Goal: Find specific page/section: Find specific page/section

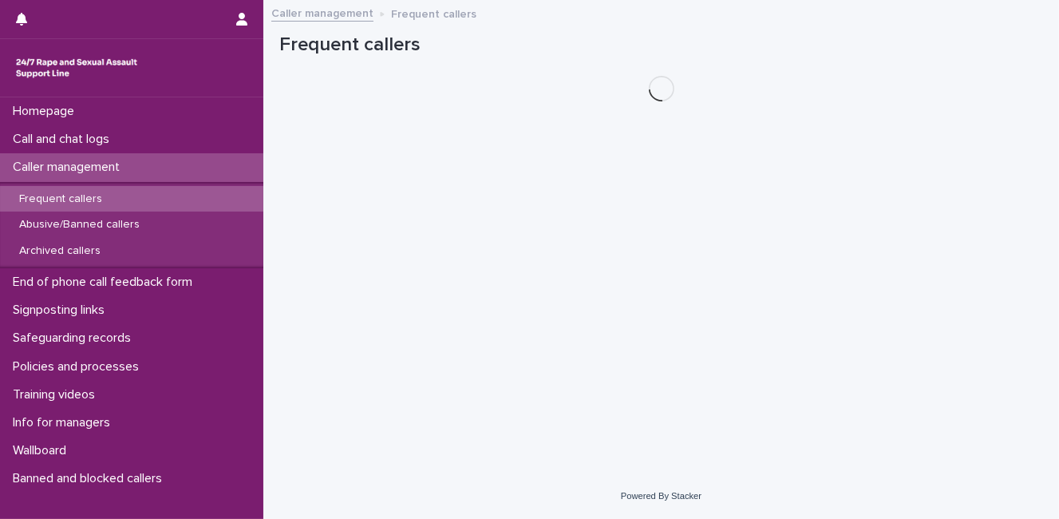
click at [157, 201] on div "Frequent callers" at bounding box center [131, 199] width 263 height 26
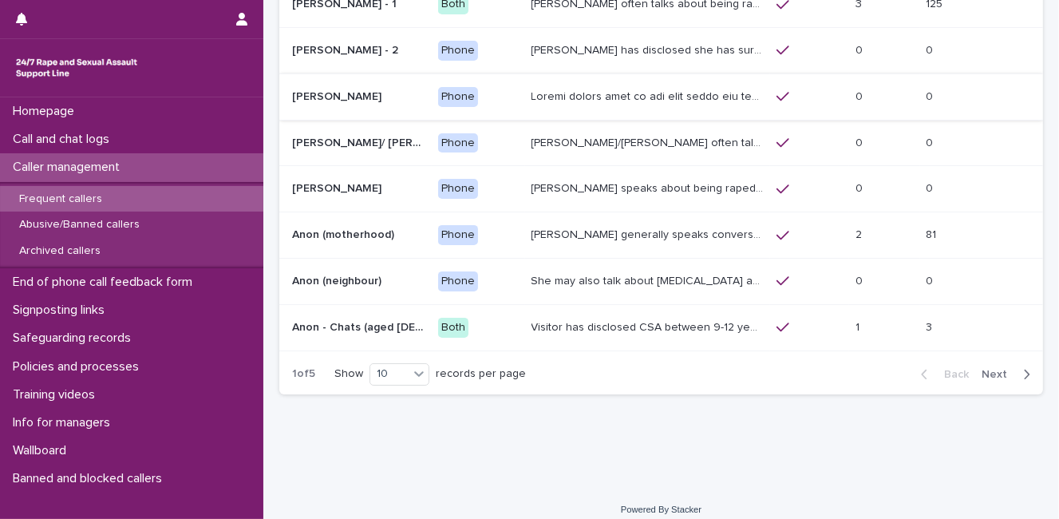
scroll to position [278, 0]
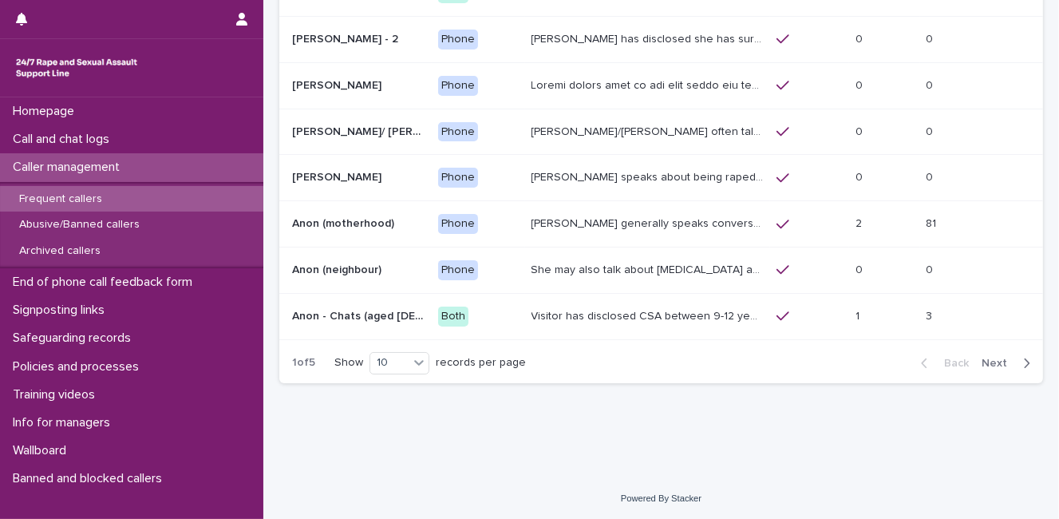
click at [987, 358] on span "Next" at bounding box center [999, 363] width 35 height 11
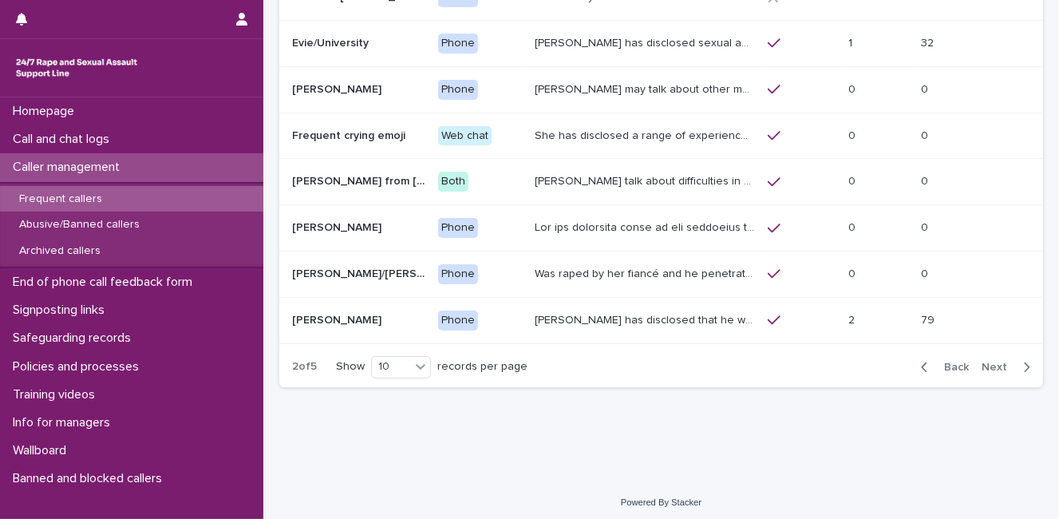
scroll to position [278, 0]
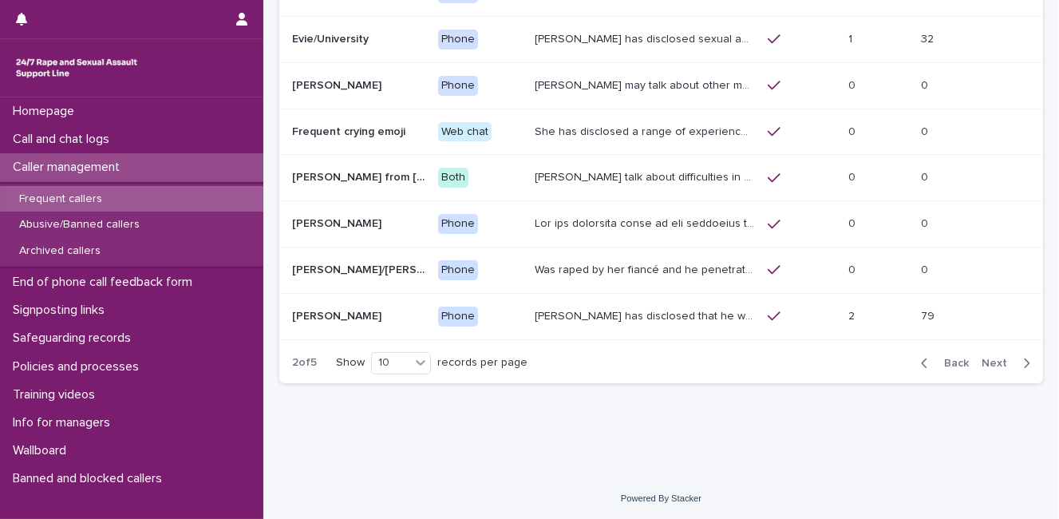
click at [990, 358] on span "Next" at bounding box center [999, 363] width 35 height 11
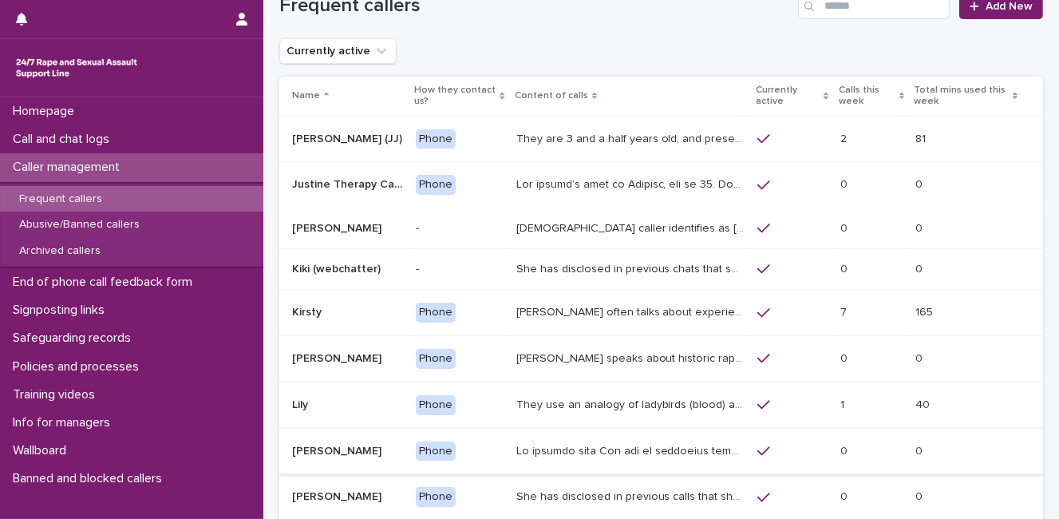
scroll to position [267, 0]
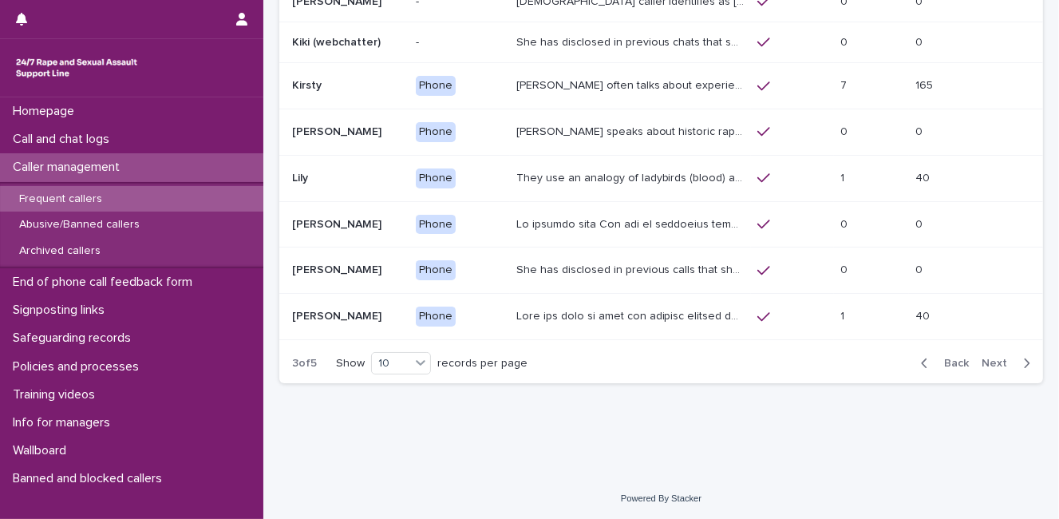
click at [995, 358] on span "Next" at bounding box center [999, 363] width 35 height 11
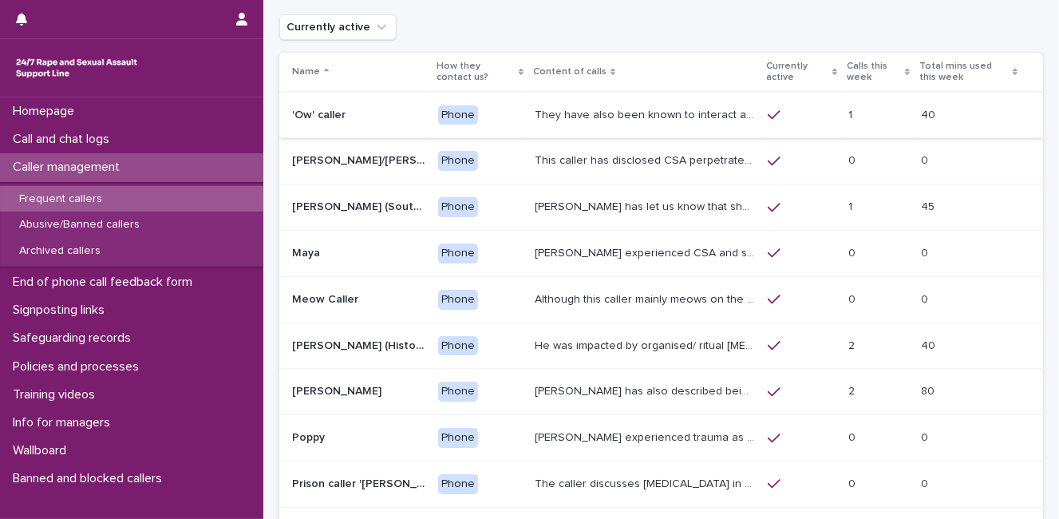
scroll to position [65, 0]
click at [677, 106] on p "They have also been known to interact and respond to questions throughout their…" at bounding box center [647, 112] width 224 height 17
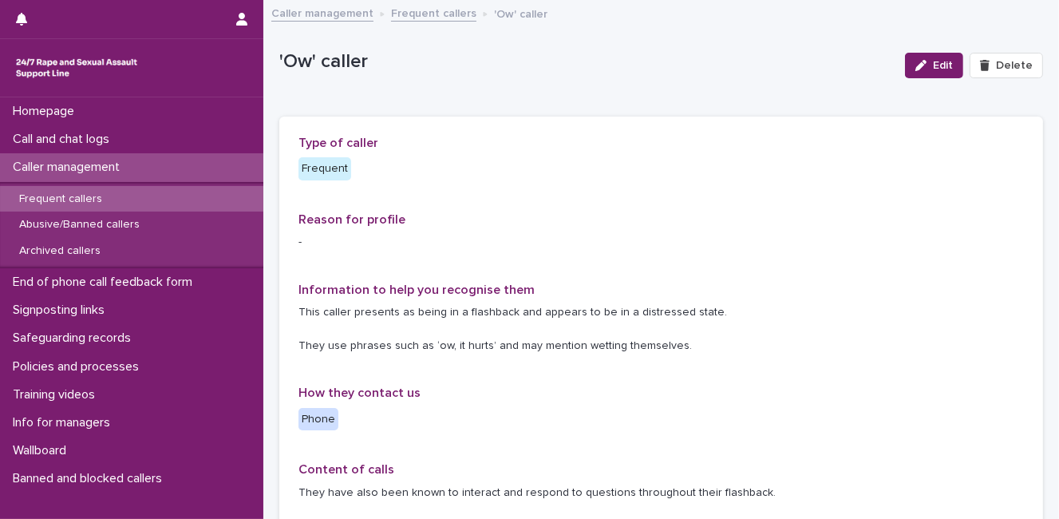
click at [306, 14] on link "Caller management" at bounding box center [322, 12] width 102 height 18
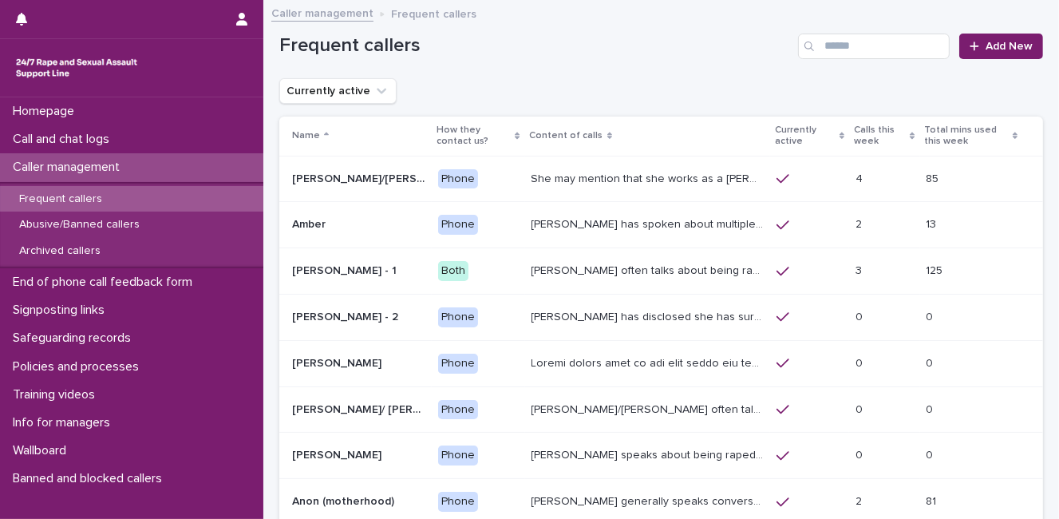
click at [313, 226] on p "Amber" at bounding box center [310, 223] width 37 height 17
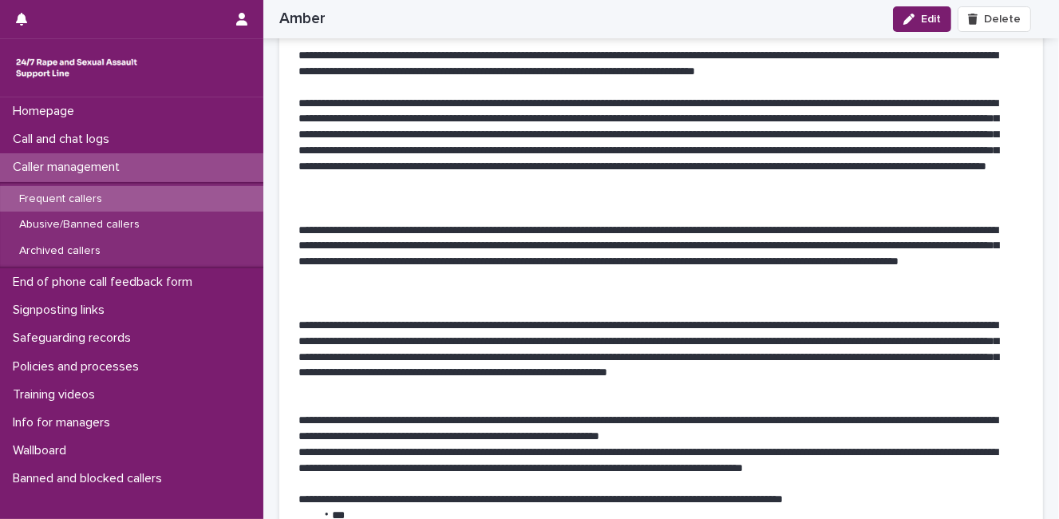
scroll to position [875, 0]
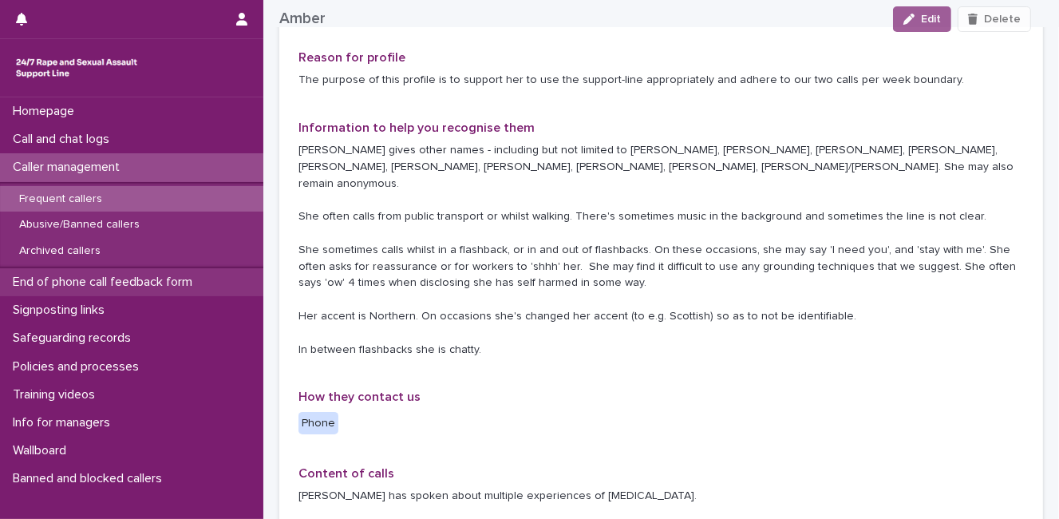
scroll to position [163, 0]
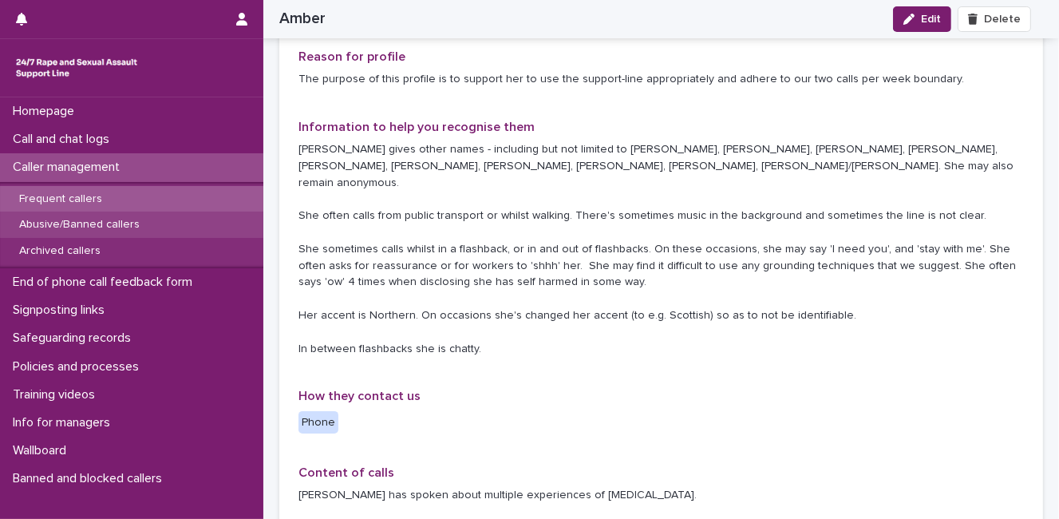
click at [97, 223] on p "Abusive/Banned callers" at bounding box center [79, 225] width 146 height 14
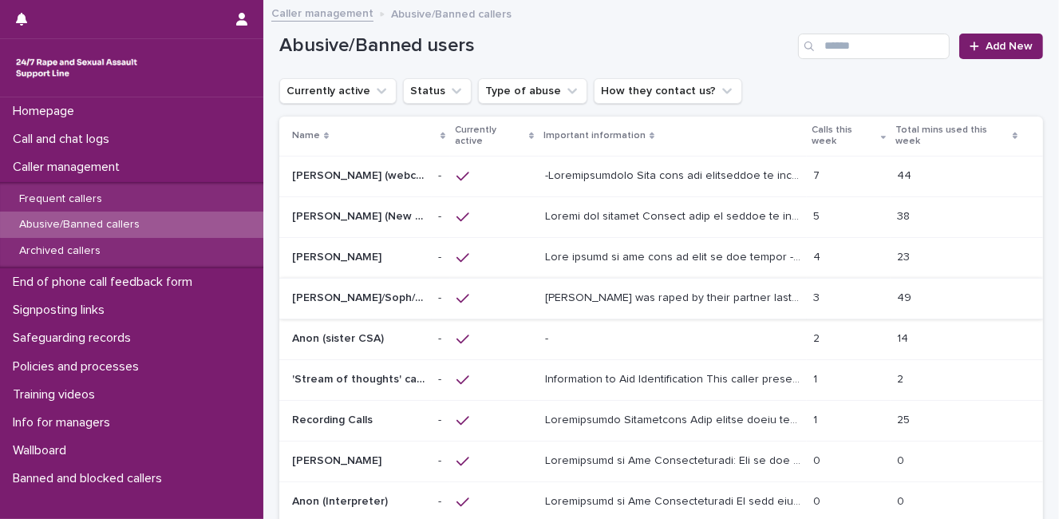
scroll to position [224, 0]
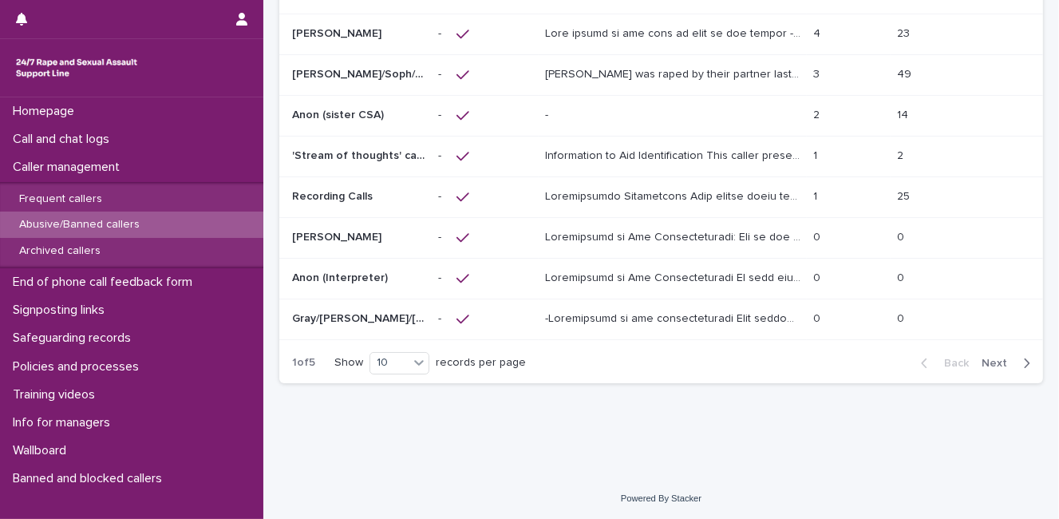
click at [503, 117] on div at bounding box center [490, 116] width 66 height 14
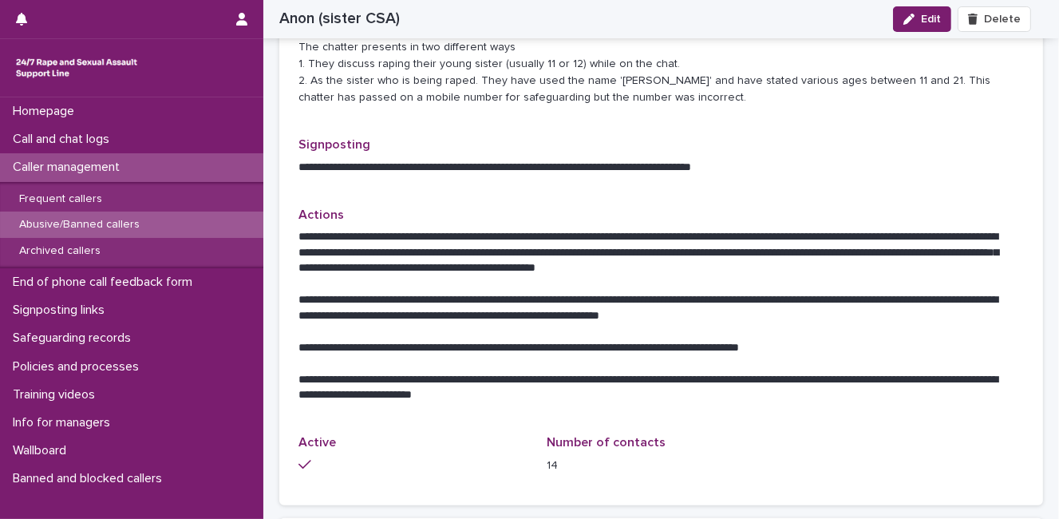
scroll to position [654, 0]
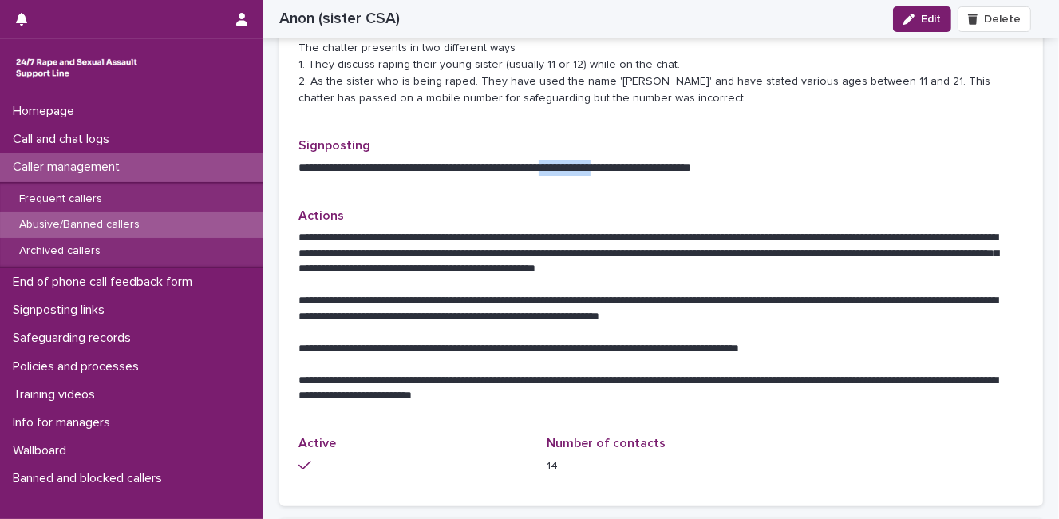
drag, startPoint x: 595, startPoint y: 167, endPoint x: 663, endPoint y: 172, distance: 68.8
click at [663, 172] on p "**********" at bounding box center [656, 168] width 714 height 16
